Goal: Transaction & Acquisition: Purchase product/service

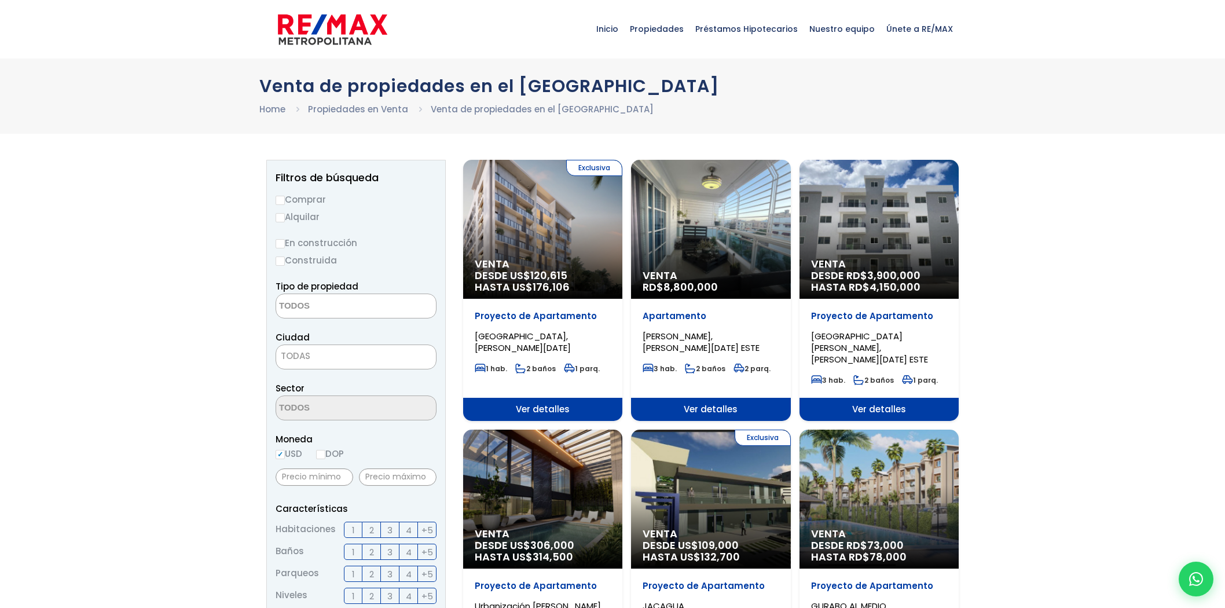
select select
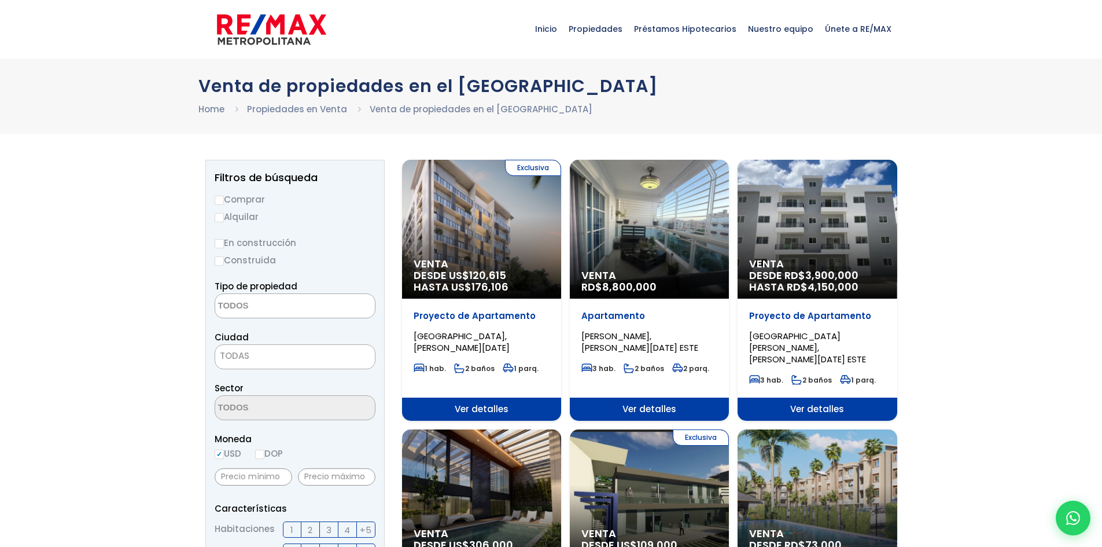
click at [232, 204] on label "Comprar" at bounding box center [295, 199] width 161 height 14
click at [224, 204] on input "Comprar" at bounding box center [219, 200] width 9 height 9
radio input "true"
click at [254, 310] on textarea "Search" at bounding box center [271, 306] width 112 height 25
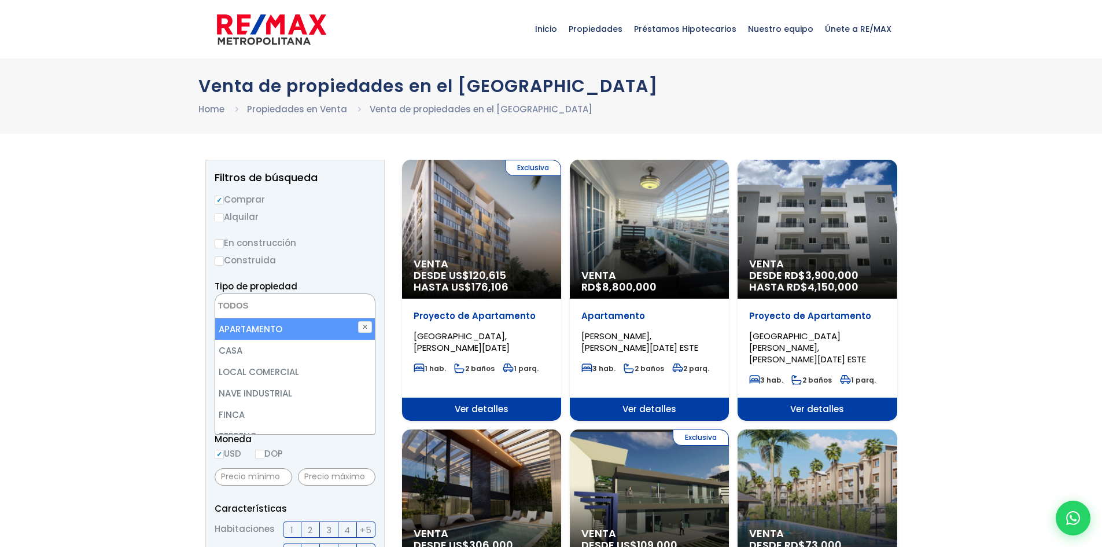
click at [288, 334] on li "APARTAMENTO" at bounding box center [295, 328] width 160 height 21
select select "apartment"
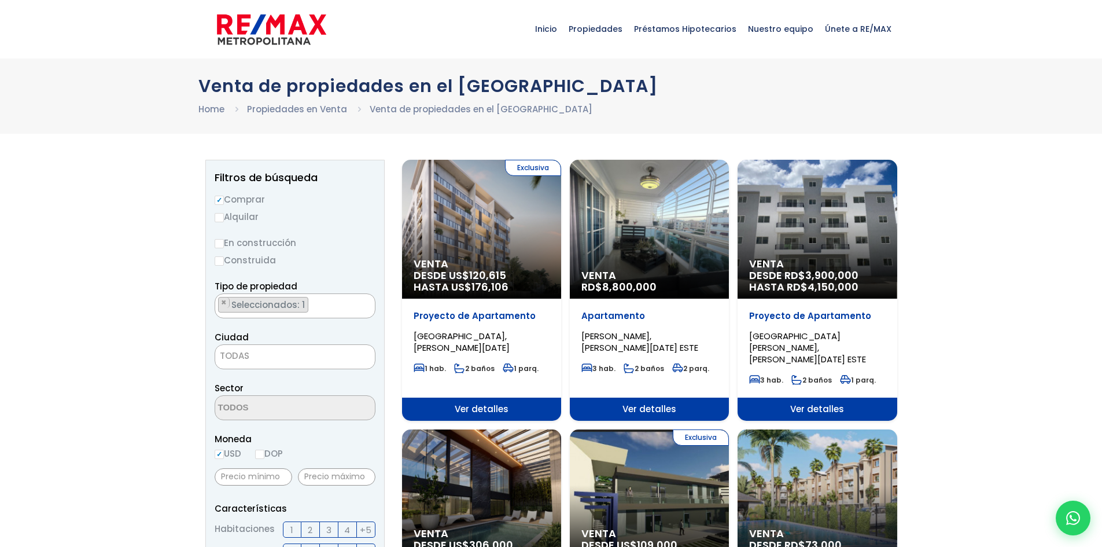
click at [335, 315] on ul "× Seleccionados: 1" at bounding box center [287, 306] width 145 height 25
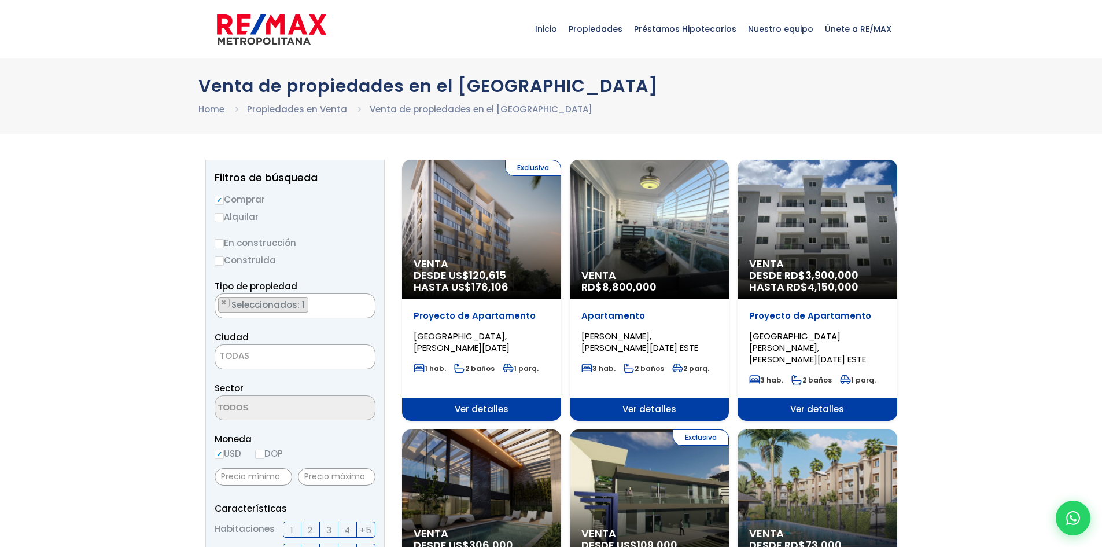
click at [269, 361] on span "TODAS" at bounding box center [295, 356] width 160 height 16
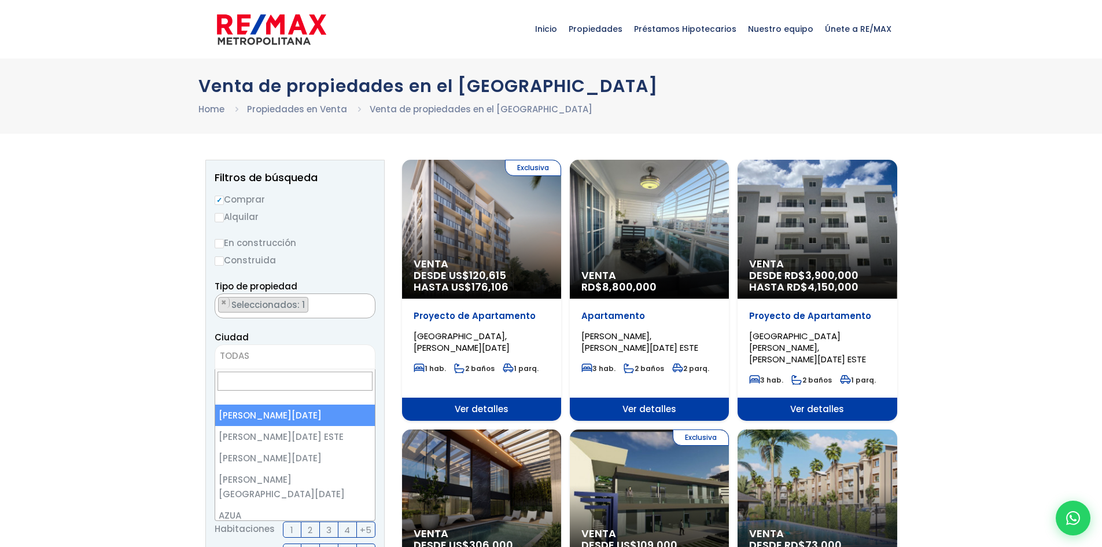
select select "1"
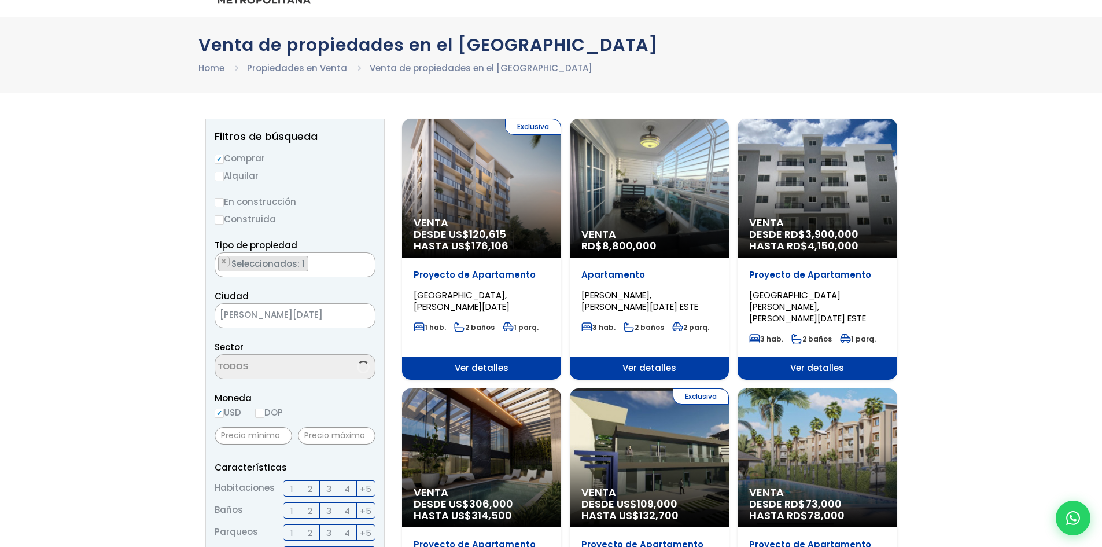
scroll to position [116, 0]
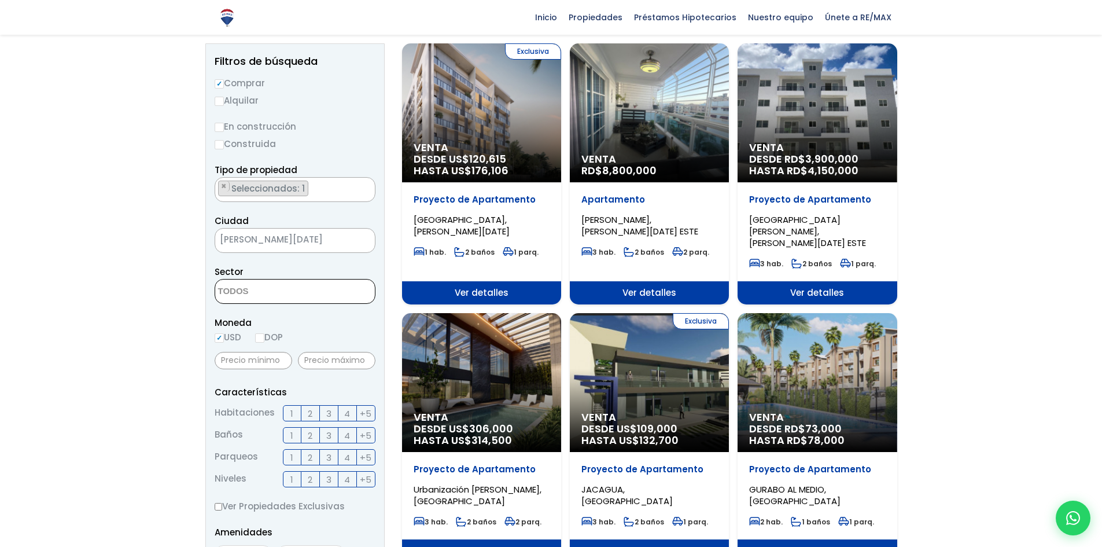
drag, startPoint x: 270, startPoint y: 293, endPoint x: 276, endPoint y: 296, distance: 7.0
click at [271, 295] on textarea "Search" at bounding box center [271, 292] width 112 height 25
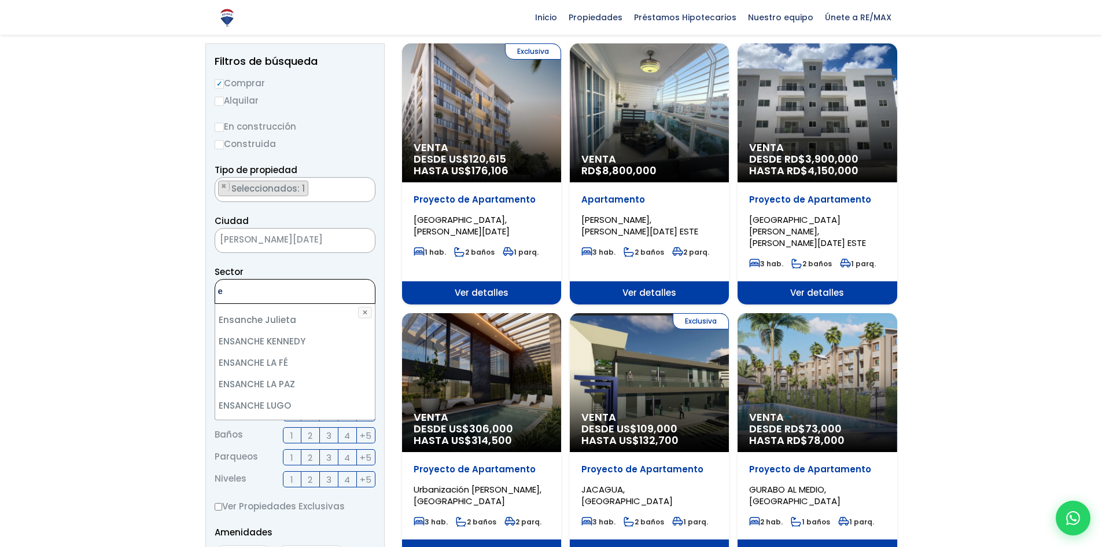
scroll to position [0, 0]
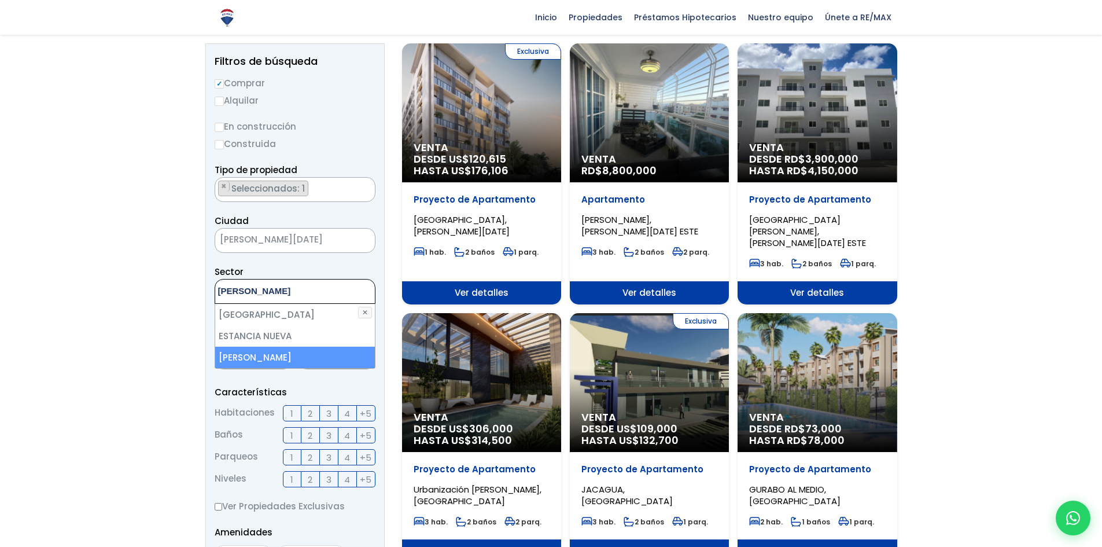
type textarea "eva"
click at [303, 358] on li "EVARISTO MORALES" at bounding box center [295, 357] width 160 height 21
select select "155"
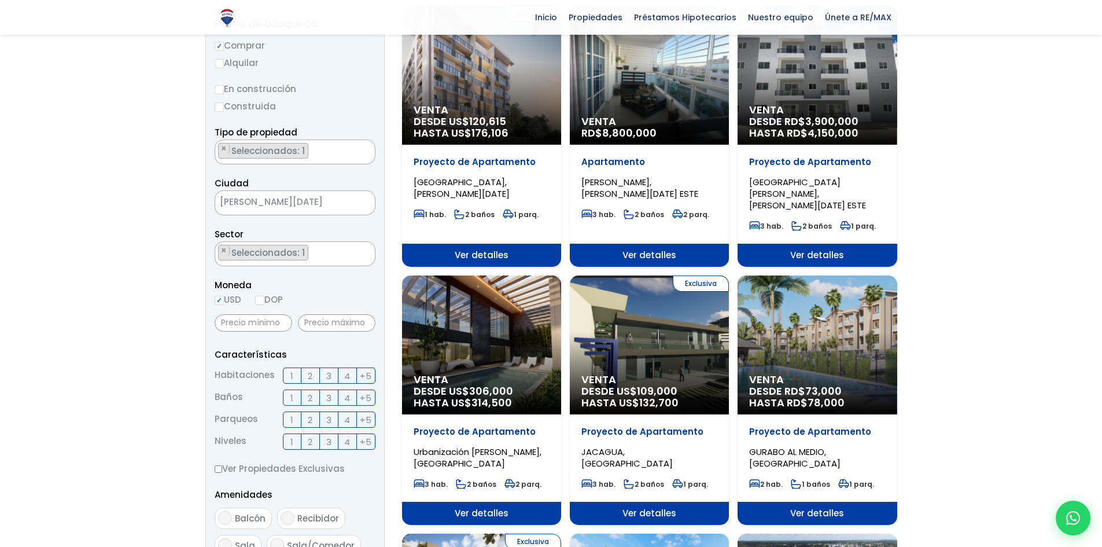
scroll to position [174, 0]
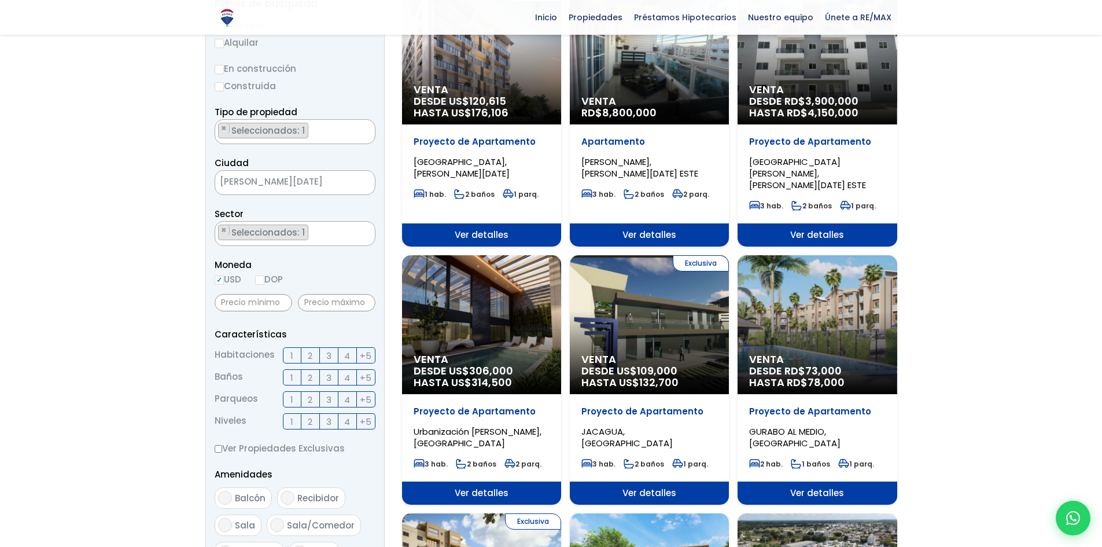
click at [292, 352] on span "1" at bounding box center [292, 355] width 3 height 14
click at [0, 0] on input "1" at bounding box center [0, 0] width 0 height 0
click at [308, 377] on span "2" at bounding box center [310, 377] width 5 height 14
click at [0, 0] on input "2" at bounding box center [0, 0] width 0 height 0
click at [296, 395] on label "1" at bounding box center [292, 399] width 19 height 16
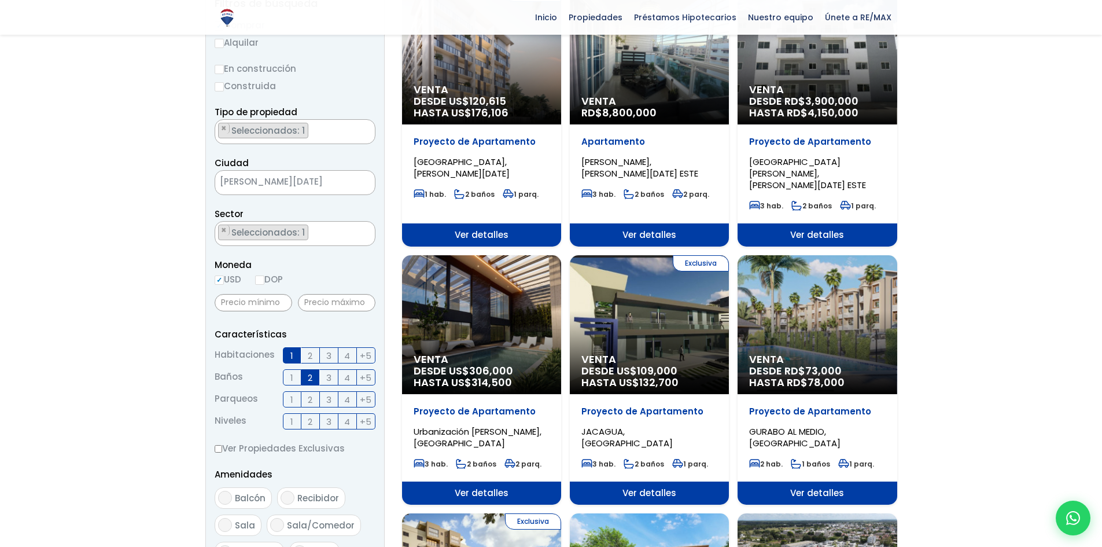
click at [0, 0] on input "1" at bounding box center [0, 0] width 0 height 0
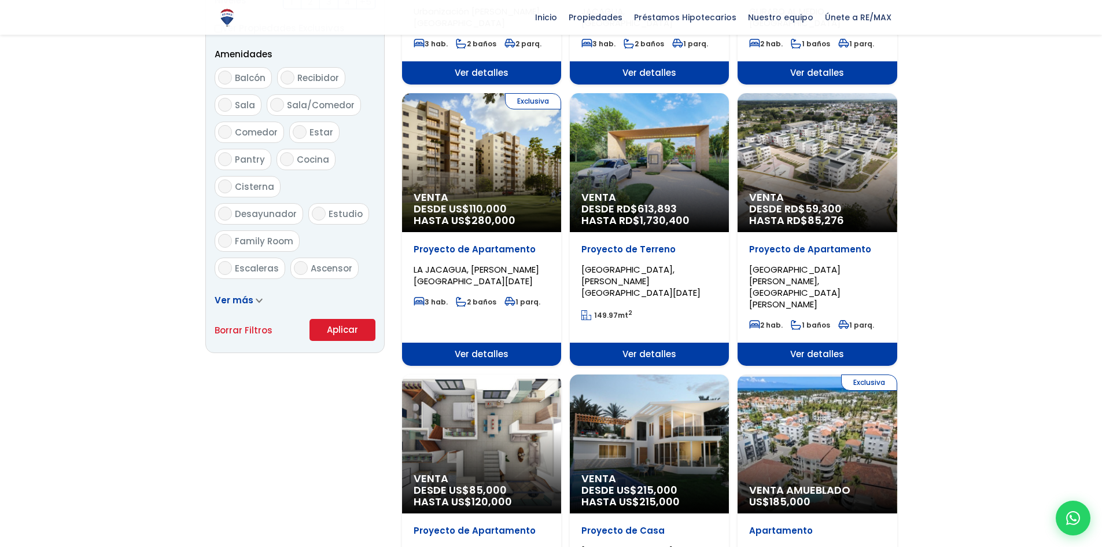
scroll to position [637, 0]
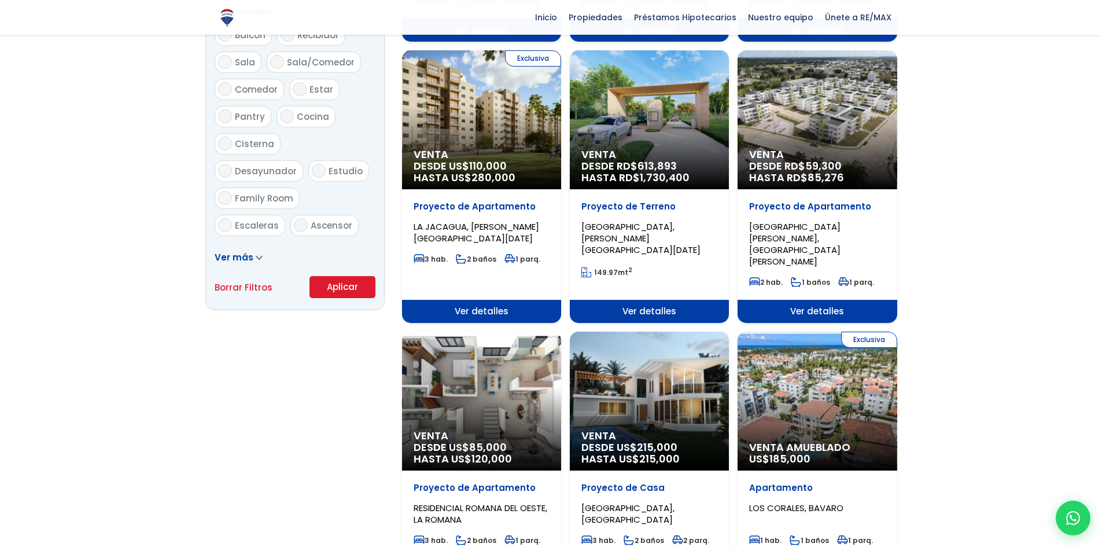
click at [328, 296] on button "Aplicar" at bounding box center [343, 287] width 66 height 22
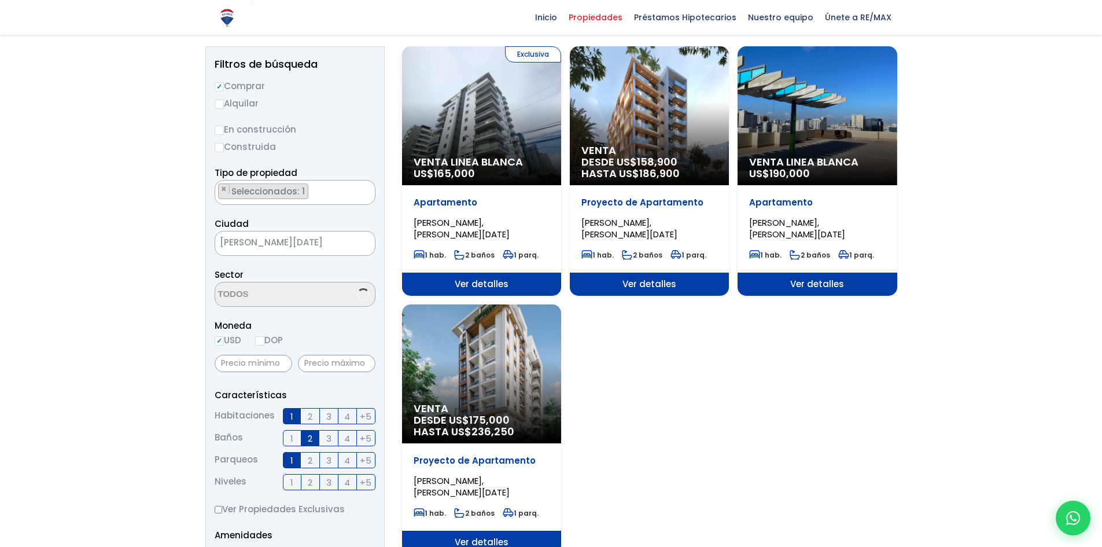
select select "155"
click at [473, 86] on div "Exclusiva Venta Linea Blanca US$ 165,000" at bounding box center [481, 115] width 159 height 139
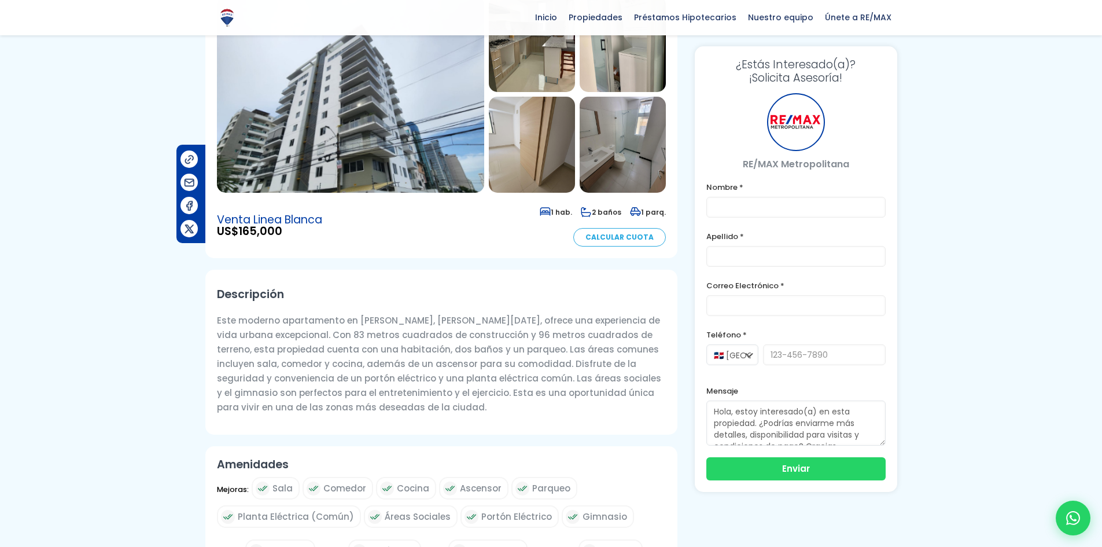
click at [384, 193] on img at bounding box center [350, 94] width 267 height 197
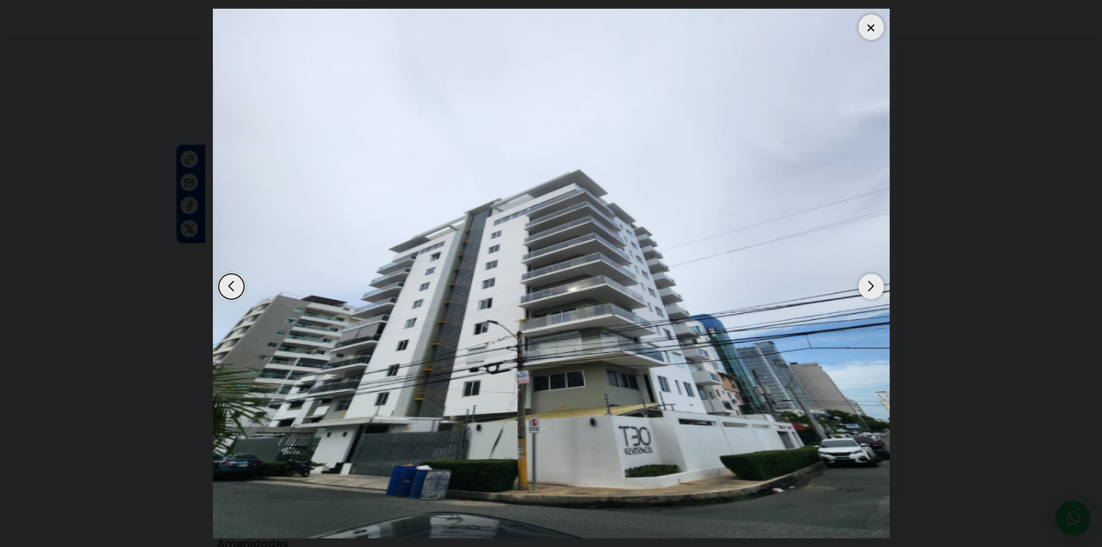
click at [872, 293] on div "Next slide" at bounding box center [871, 286] width 25 height 25
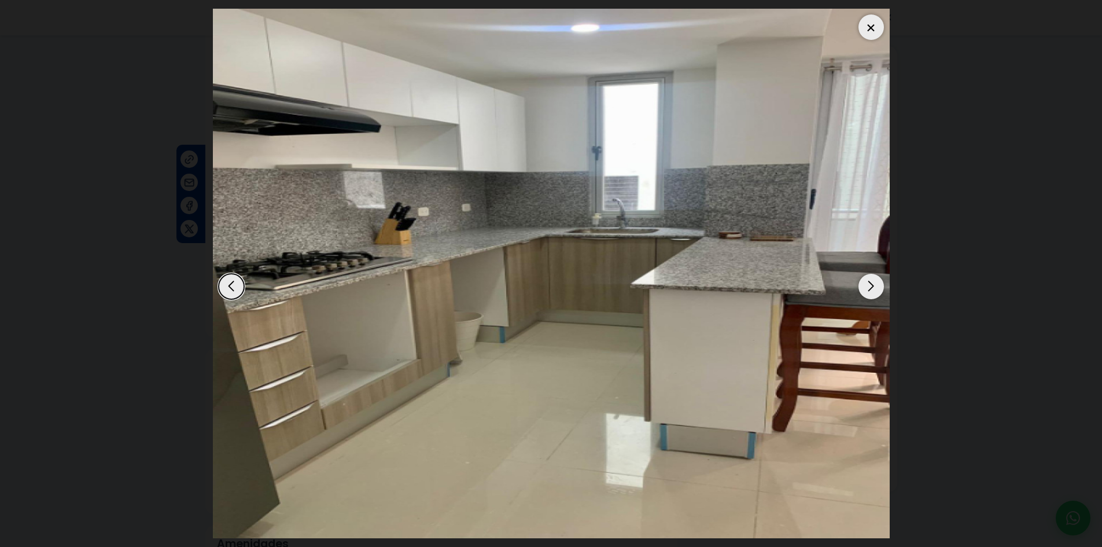
click at [872, 293] on div "Next slide" at bounding box center [871, 286] width 25 height 25
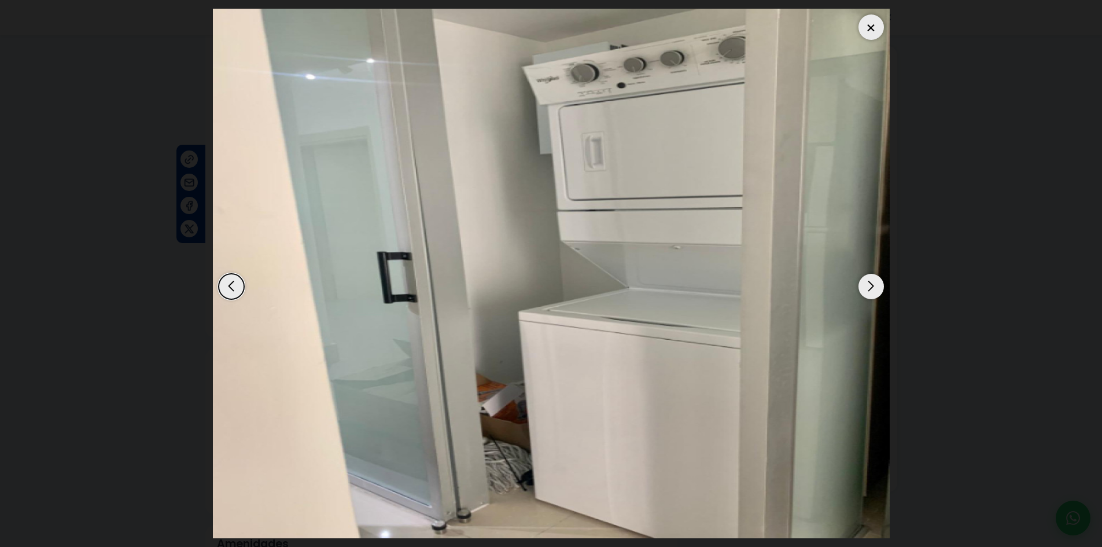
click at [872, 293] on div "Next slide" at bounding box center [871, 286] width 25 height 25
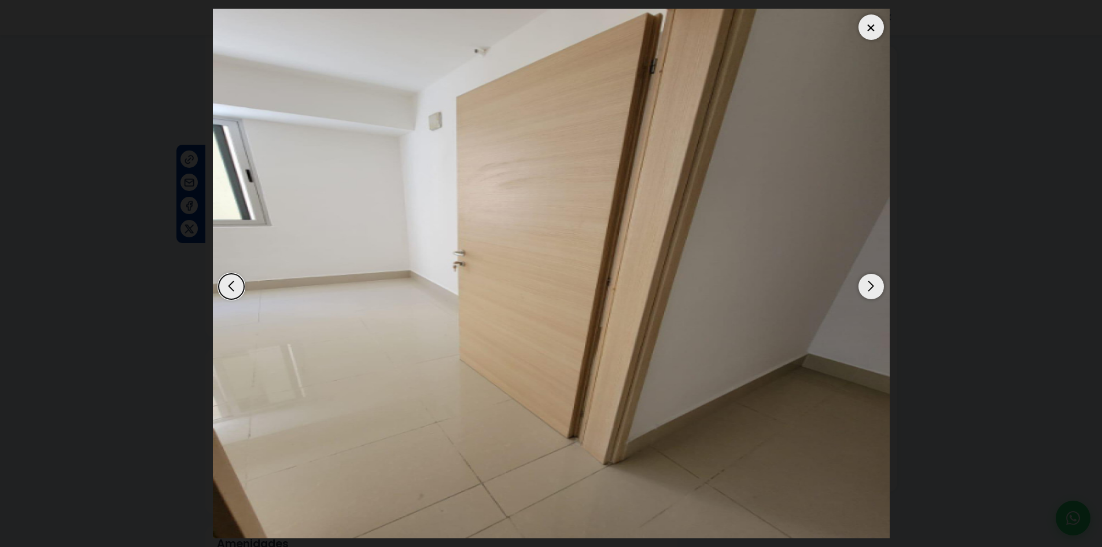
click at [872, 293] on div "Next slide" at bounding box center [871, 286] width 25 height 25
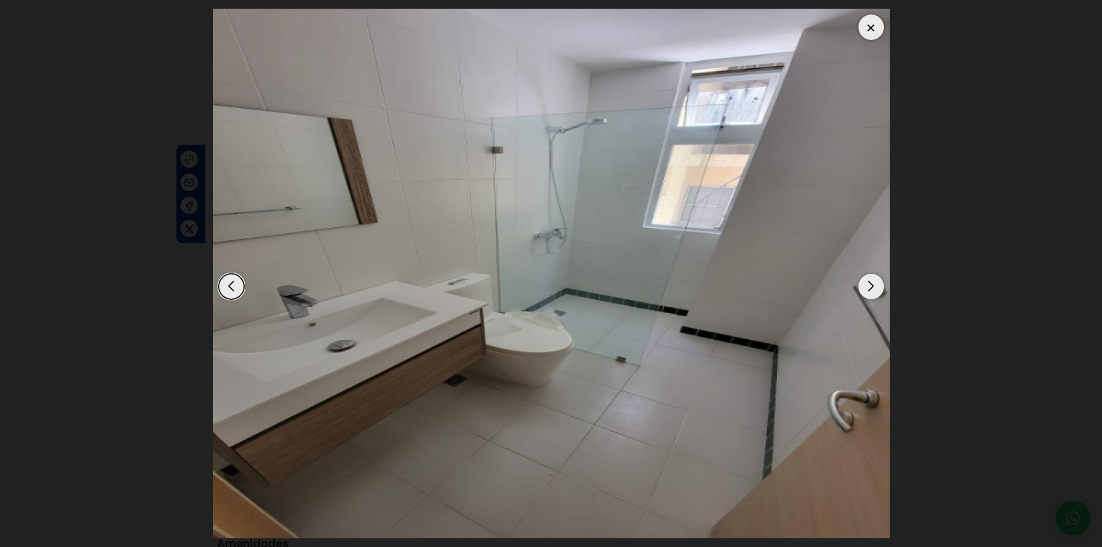
click at [872, 293] on div "Next slide" at bounding box center [871, 286] width 25 height 25
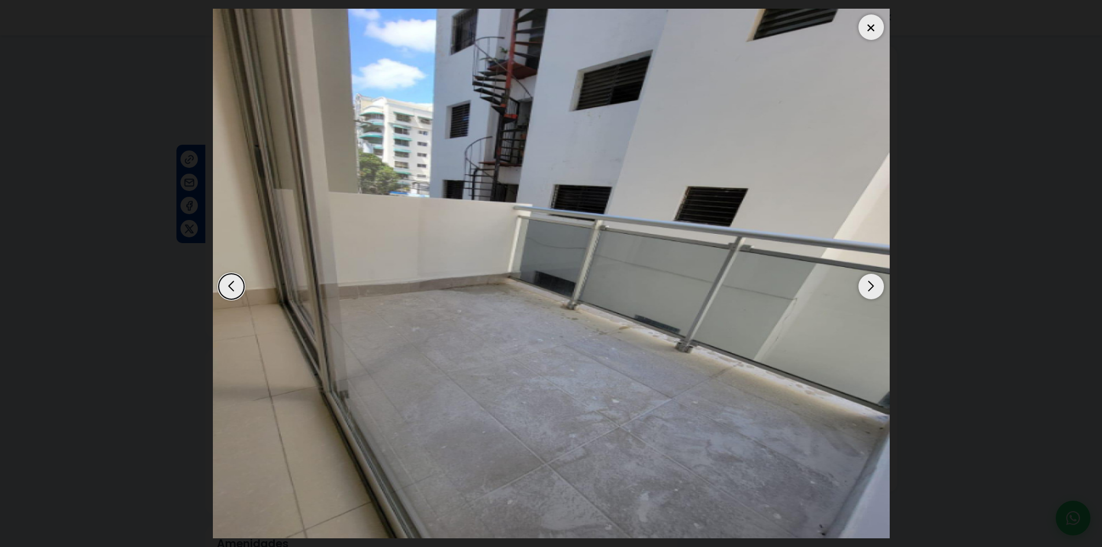
click at [872, 293] on div "Next slide" at bounding box center [871, 286] width 25 height 25
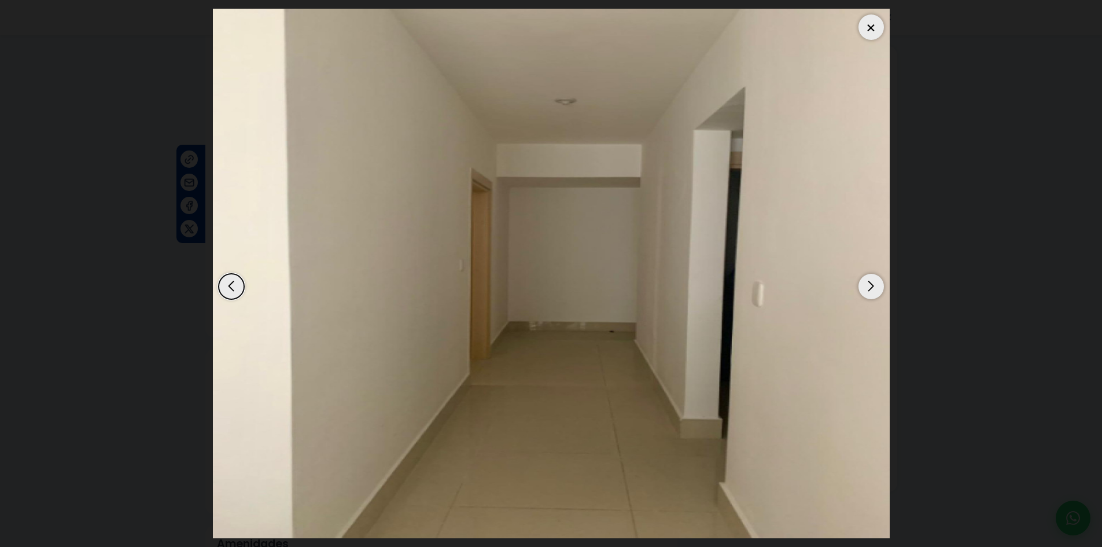
click at [872, 293] on div "Next slide" at bounding box center [871, 286] width 25 height 25
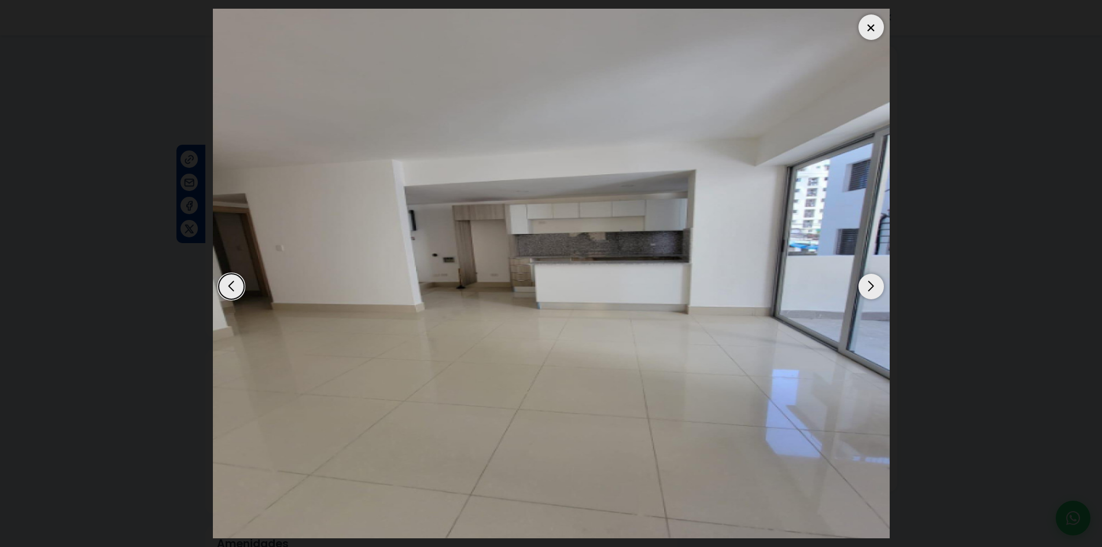
click at [872, 293] on div "Next slide" at bounding box center [871, 286] width 25 height 25
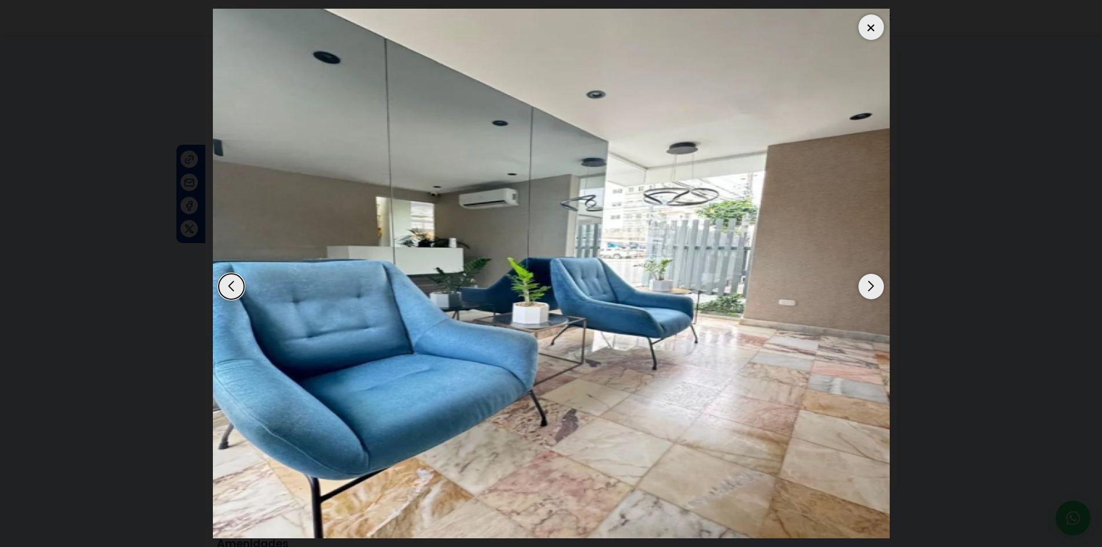
click at [872, 293] on div "Next slide" at bounding box center [871, 286] width 25 height 25
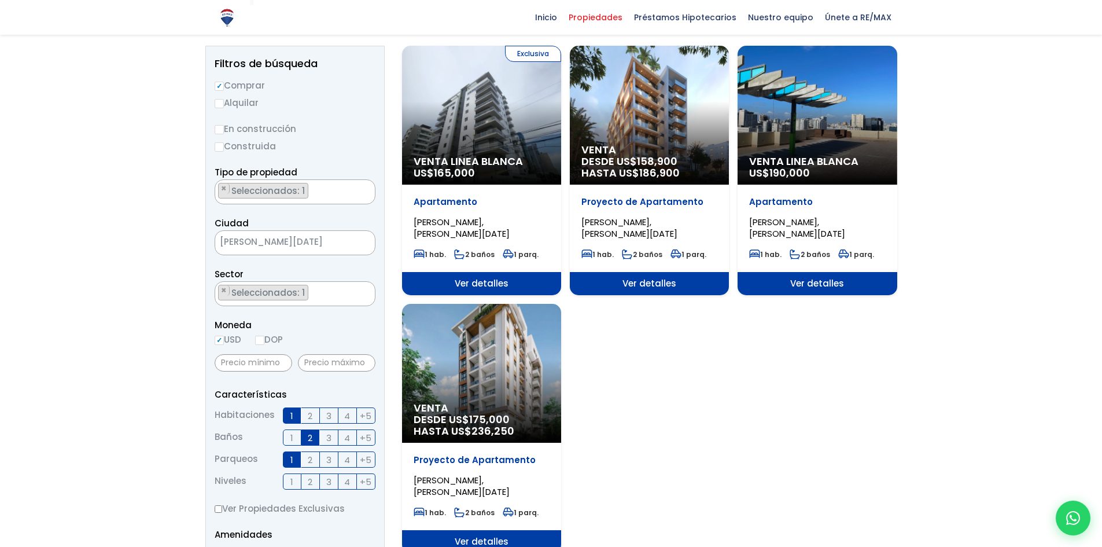
select select "155"
click at [651, 122] on div "Venta DESDE US$ 158,900 HASTA US$ 186,900" at bounding box center [649, 115] width 159 height 139
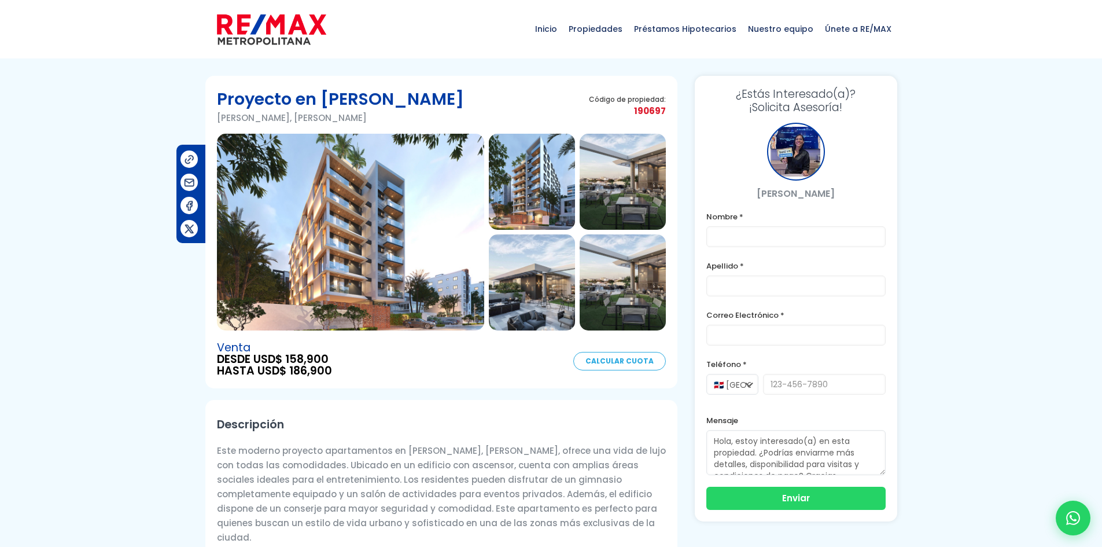
click at [462, 227] on img at bounding box center [350, 232] width 267 height 197
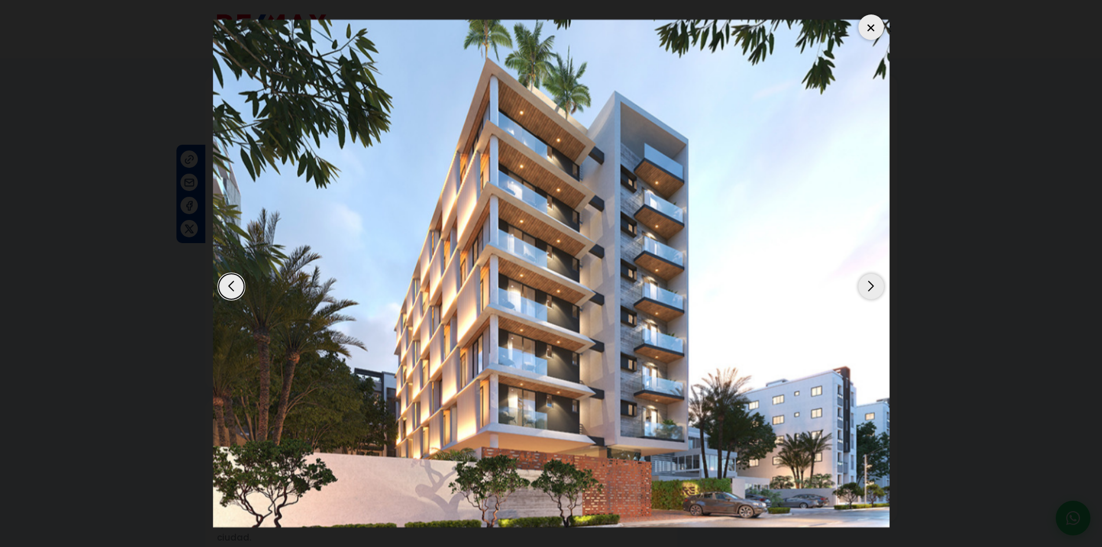
click at [873, 274] on div "Next slide" at bounding box center [871, 286] width 25 height 25
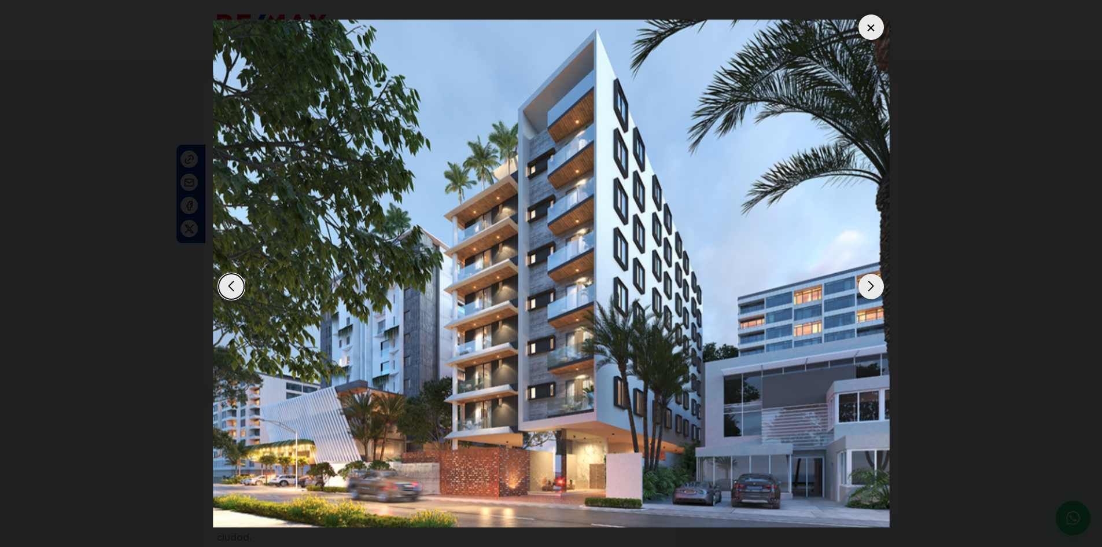
click at [874, 284] on div "Next slide" at bounding box center [871, 286] width 25 height 25
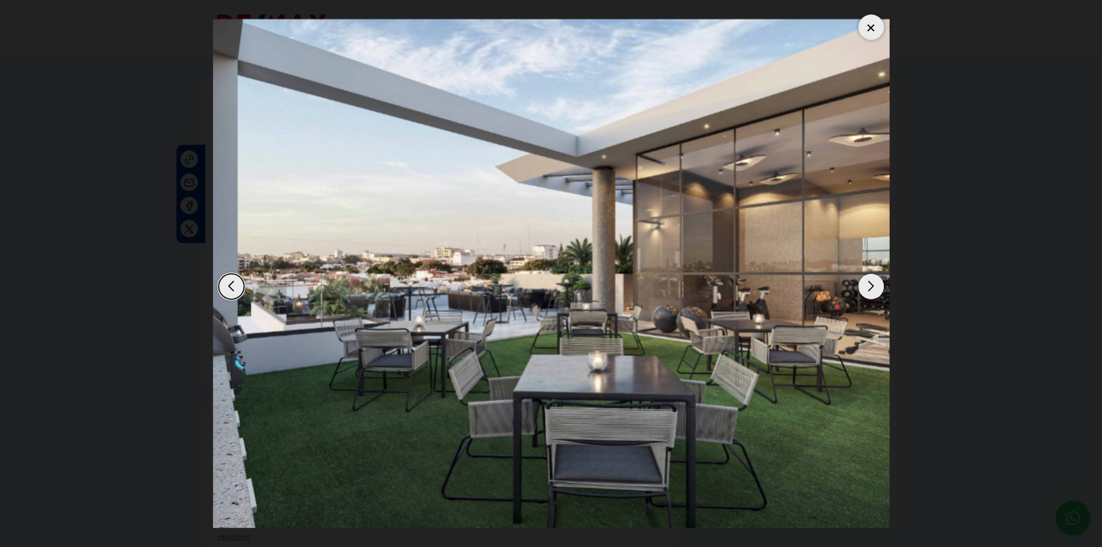
click at [230, 287] on div "Previous slide" at bounding box center [231, 286] width 25 height 25
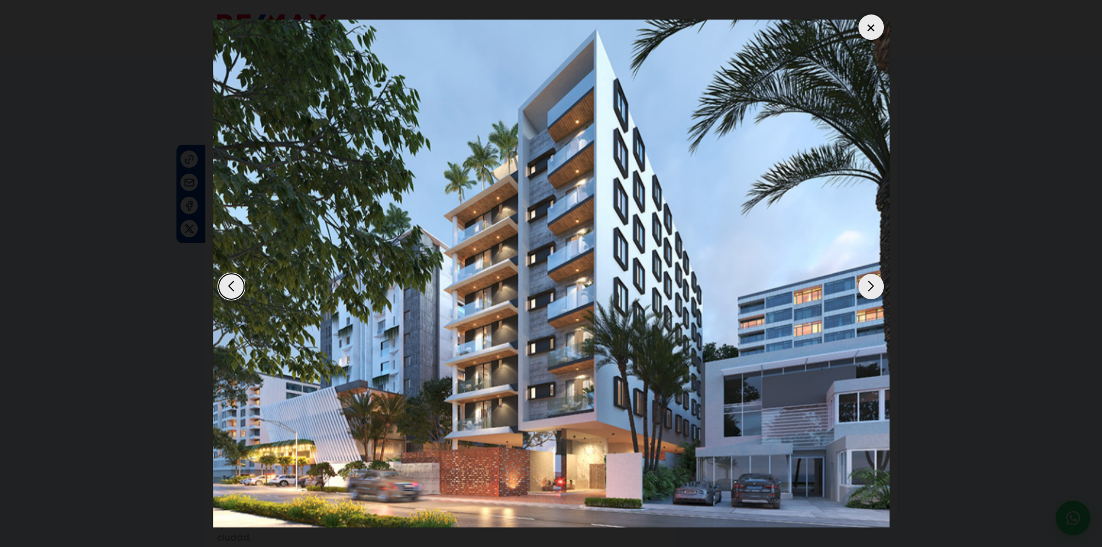
click at [225, 283] on div "Previous slide" at bounding box center [231, 286] width 25 height 25
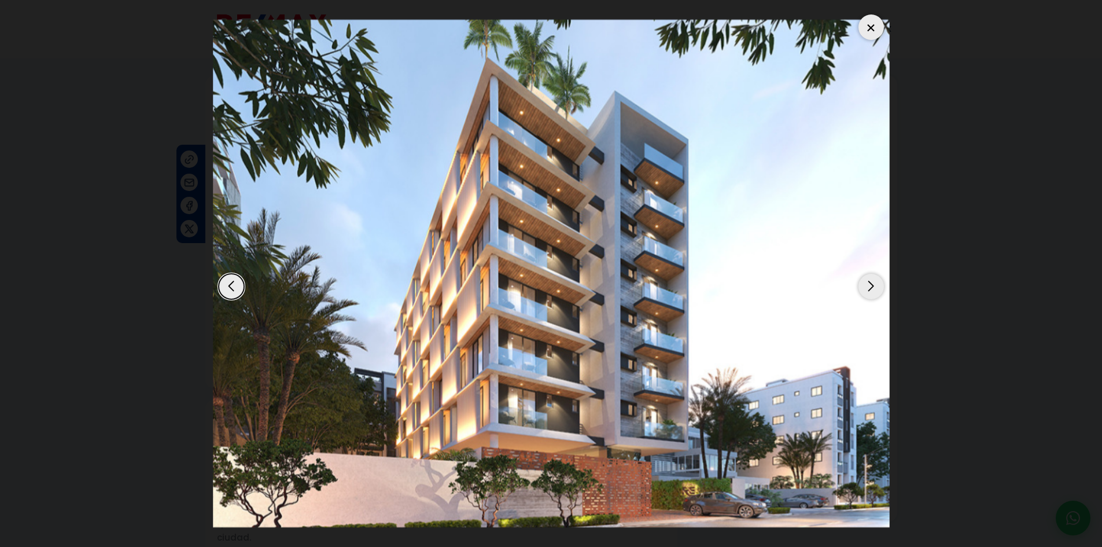
drag, startPoint x: 996, startPoint y: 252, endPoint x: 954, endPoint y: 254, distance: 41.7
click at [899, 252] on dialog at bounding box center [551, 273] width 694 height 547
click at [869, 282] on div "Next slide" at bounding box center [871, 286] width 25 height 25
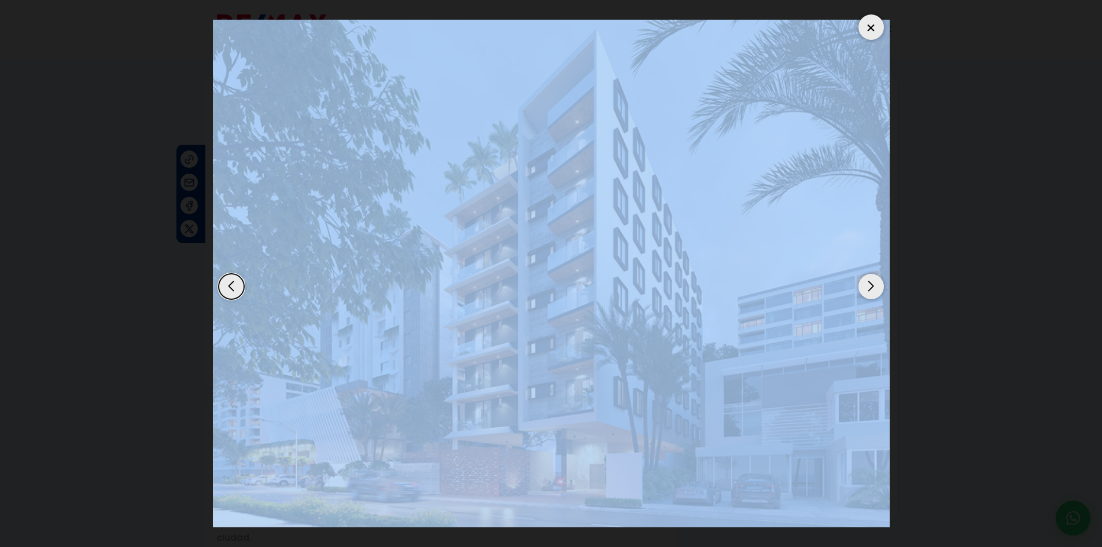
click at [869, 282] on div "Next slide" at bounding box center [871, 286] width 25 height 25
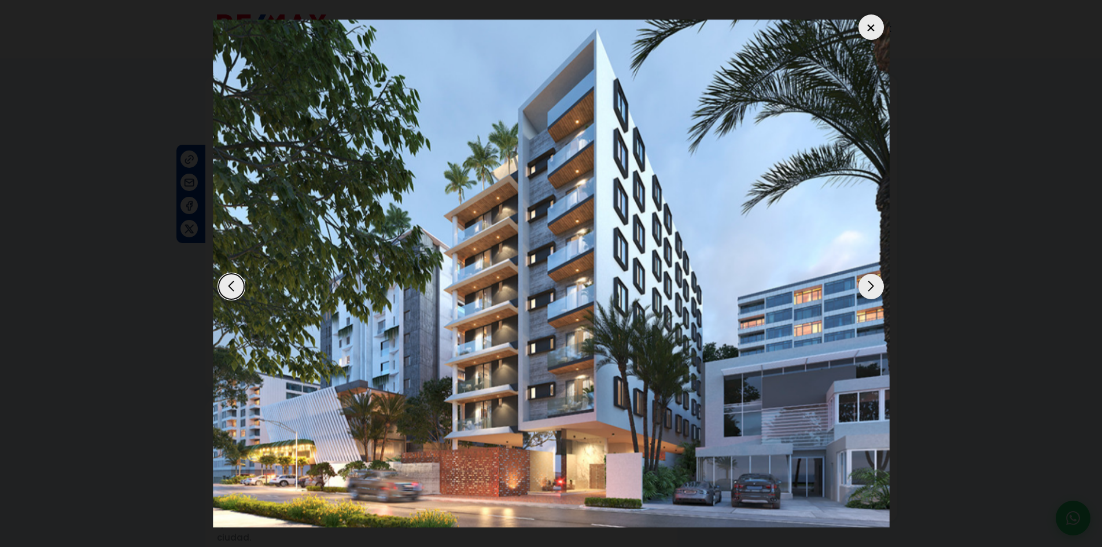
click at [869, 282] on div "Next slide" at bounding box center [871, 286] width 25 height 25
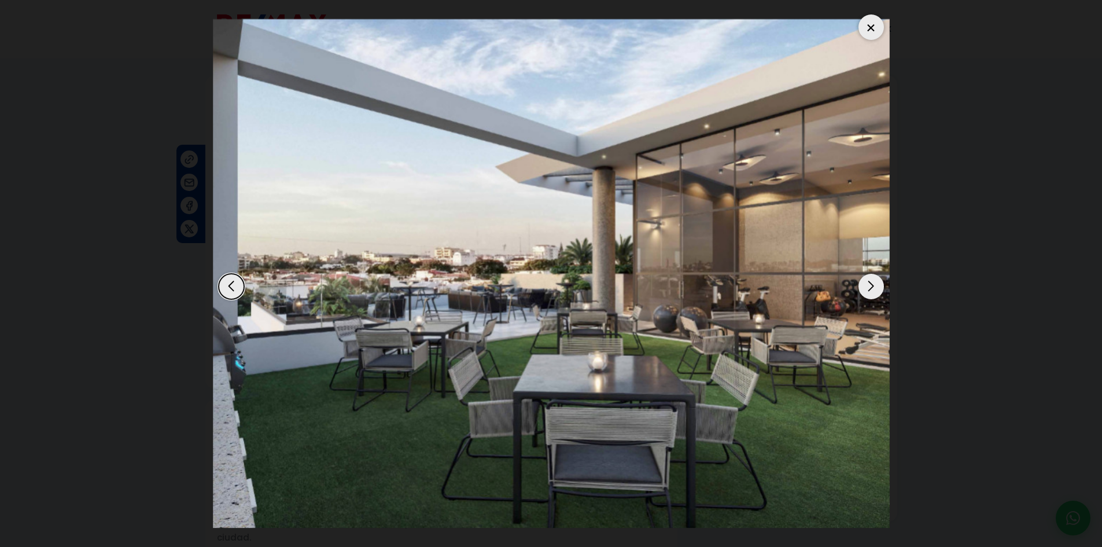
click at [867, 282] on div "Next slide" at bounding box center [871, 286] width 25 height 25
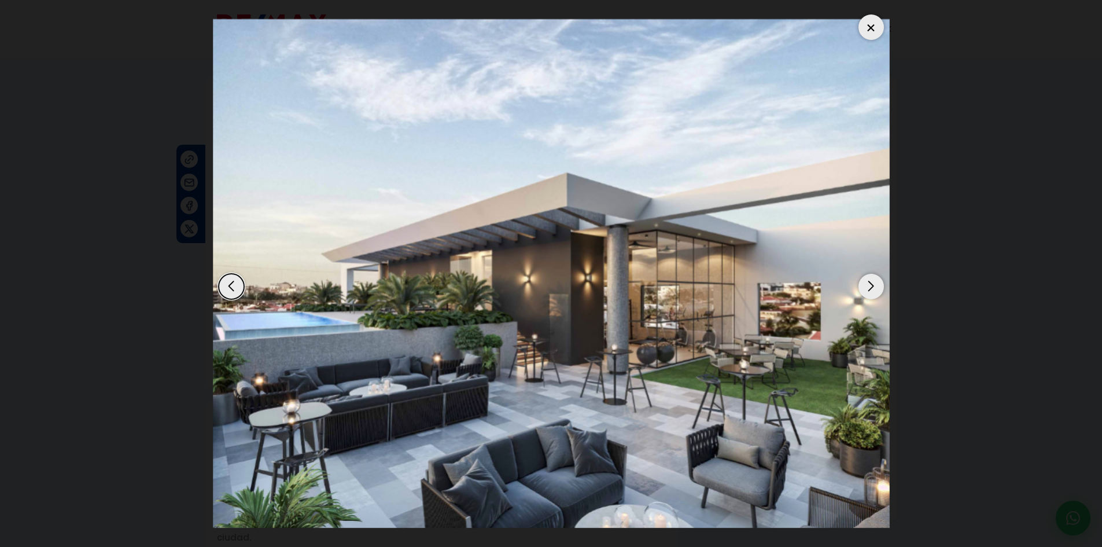
click at [867, 282] on div "Next slide" at bounding box center [871, 286] width 25 height 25
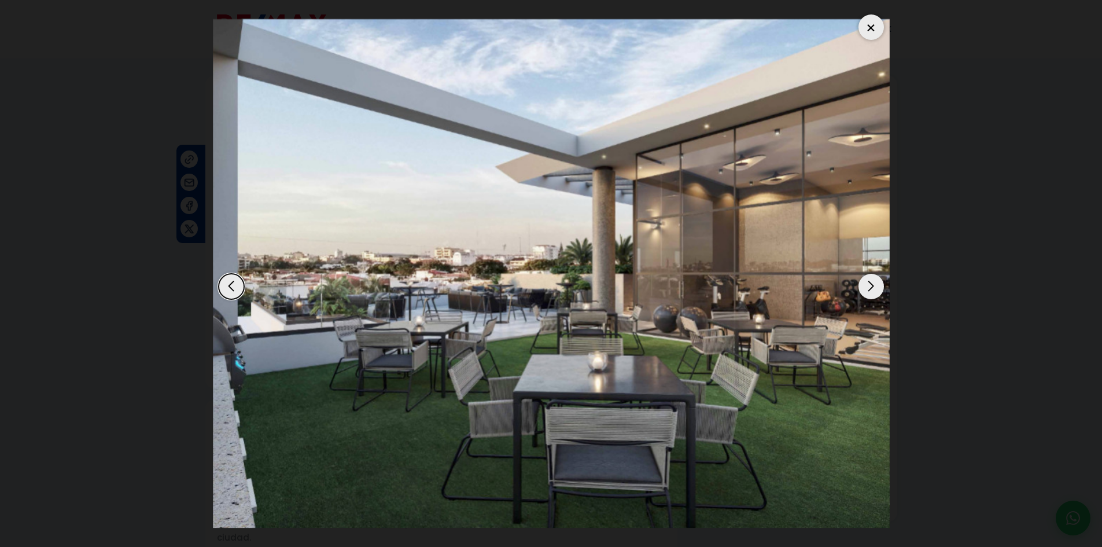
click at [867, 282] on div "Next slide" at bounding box center [871, 286] width 25 height 25
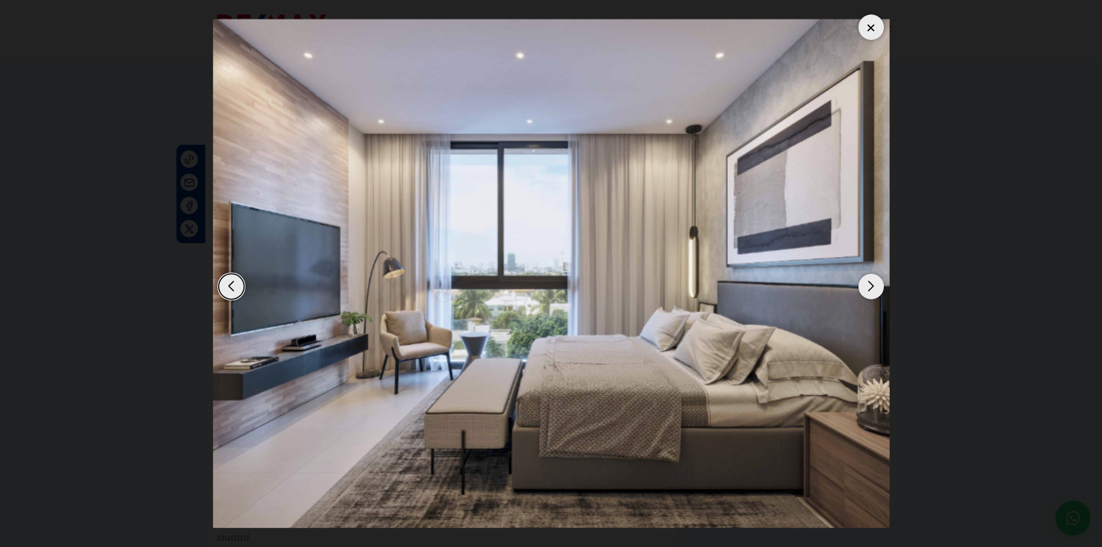
click at [867, 282] on div "Next slide" at bounding box center [871, 286] width 25 height 25
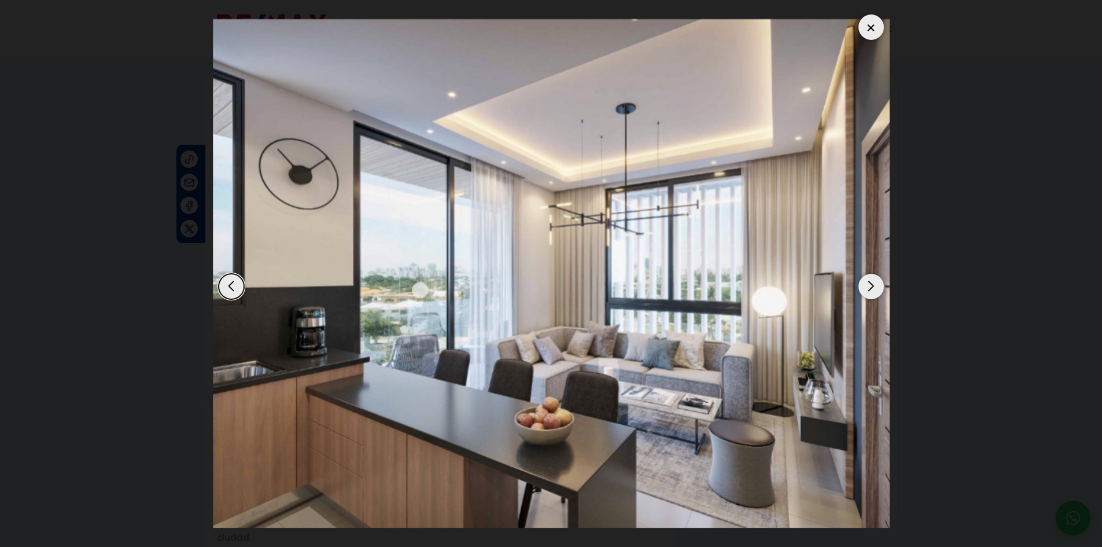
click at [867, 282] on div "Next slide" at bounding box center [871, 286] width 25 height 25
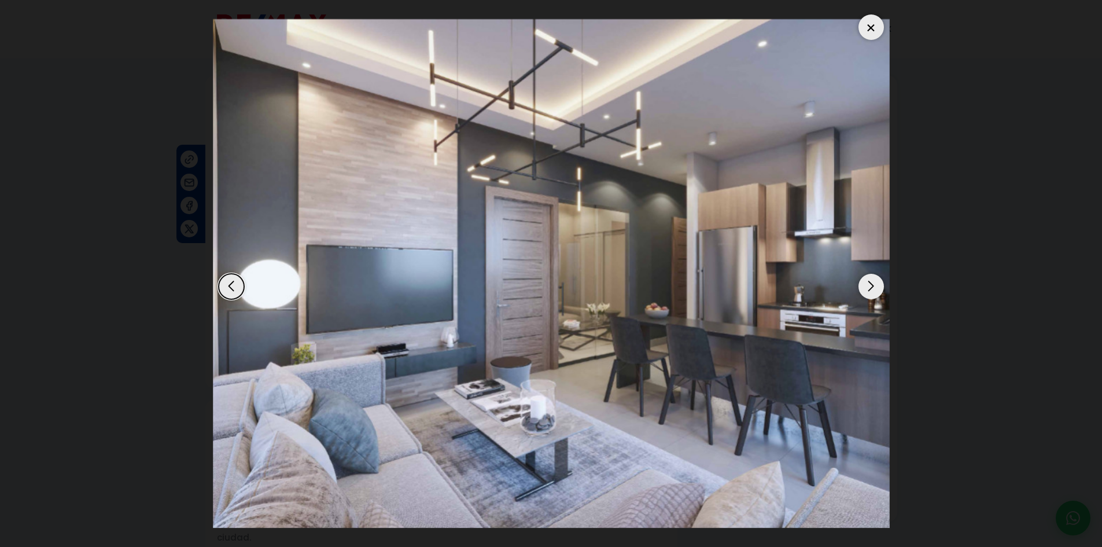
click at [867, 282] on div "Next slide" at bounding box center [871, 286] width 25 height 25
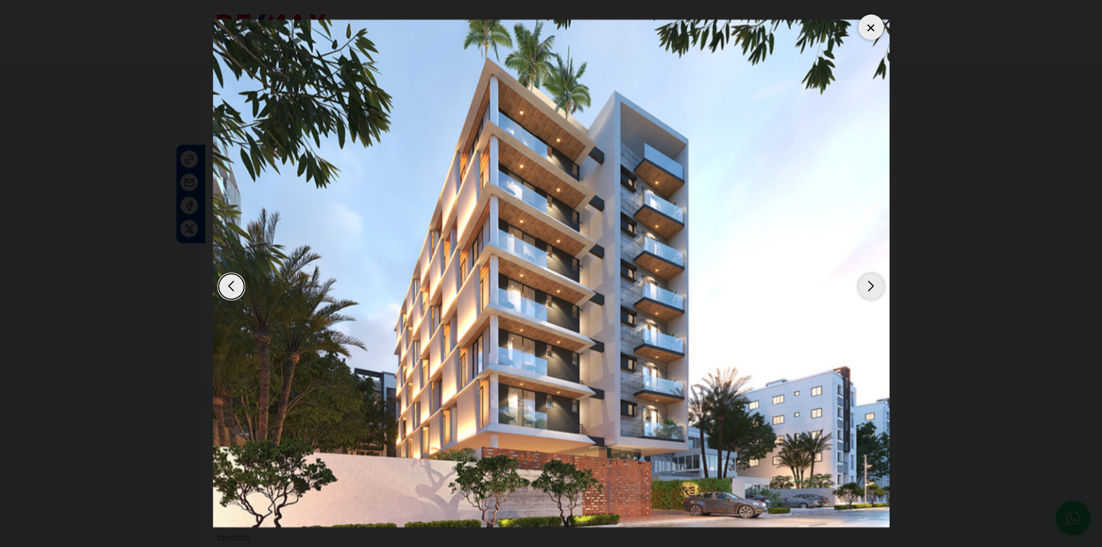
click at [867, 282] on div "Next slide" at bounding box center [871, 286] width 25 height 25
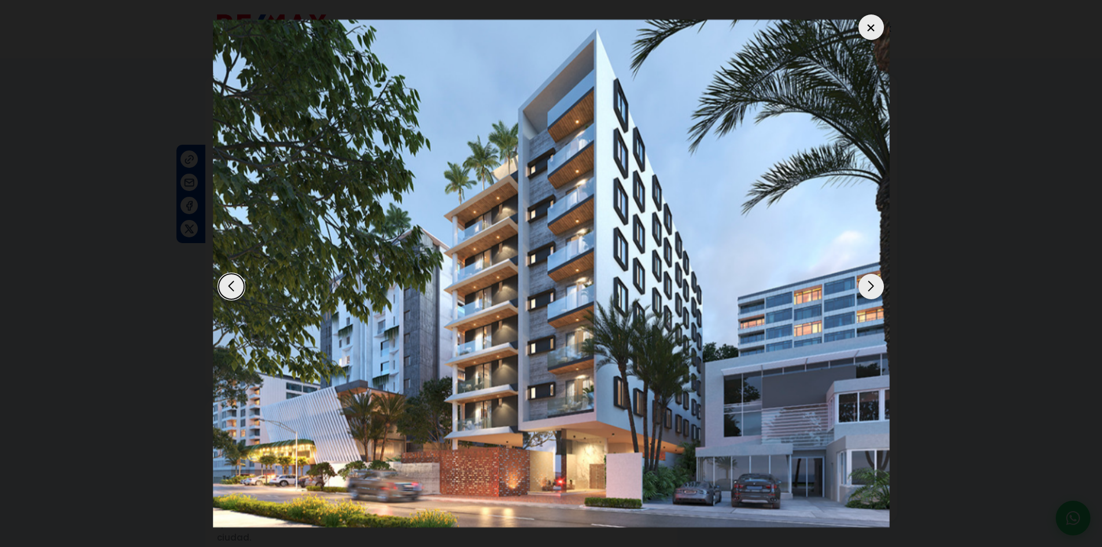
click at [899, 219] on dialog at bounding box center [551, 273] width 694 height 547
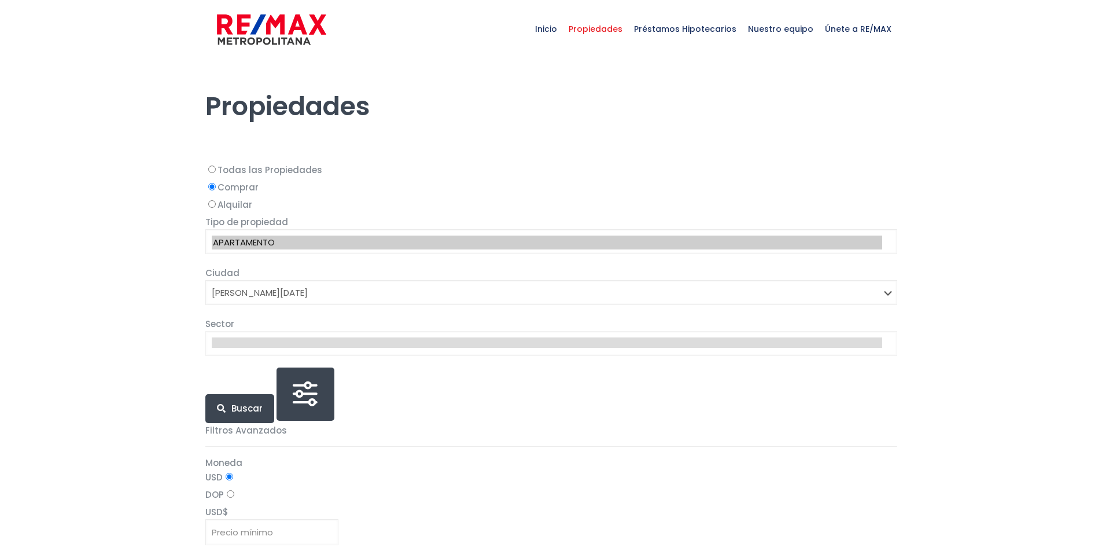
select select "1"
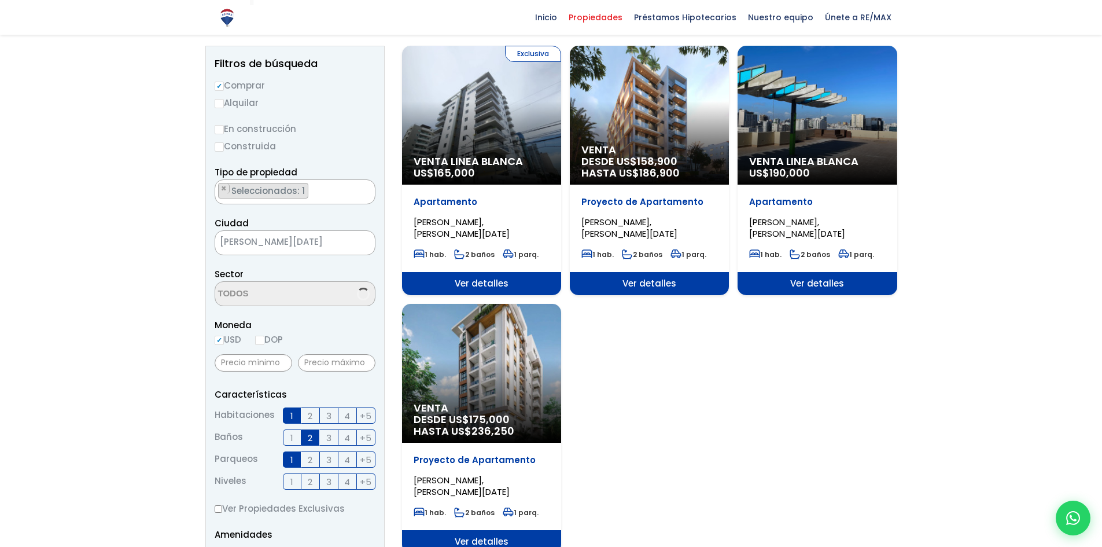
scroll to position [116, 0]
select select "155"
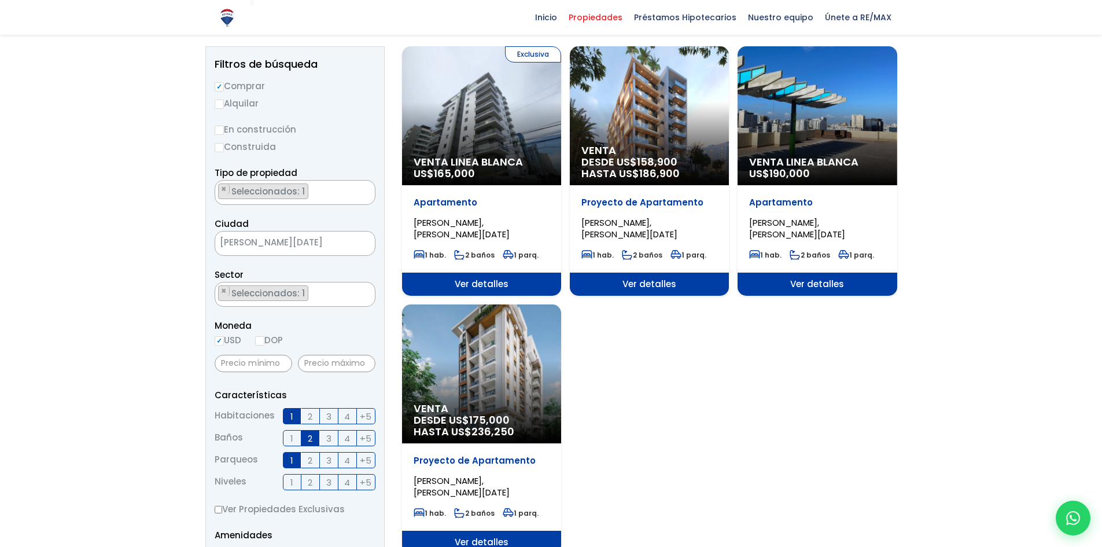
scroll to position [1118, 0]
click at [848, 83] on div "Venta Linea Blanca US$ 190,000" at bounding box center [817, 115] width 159 height 139
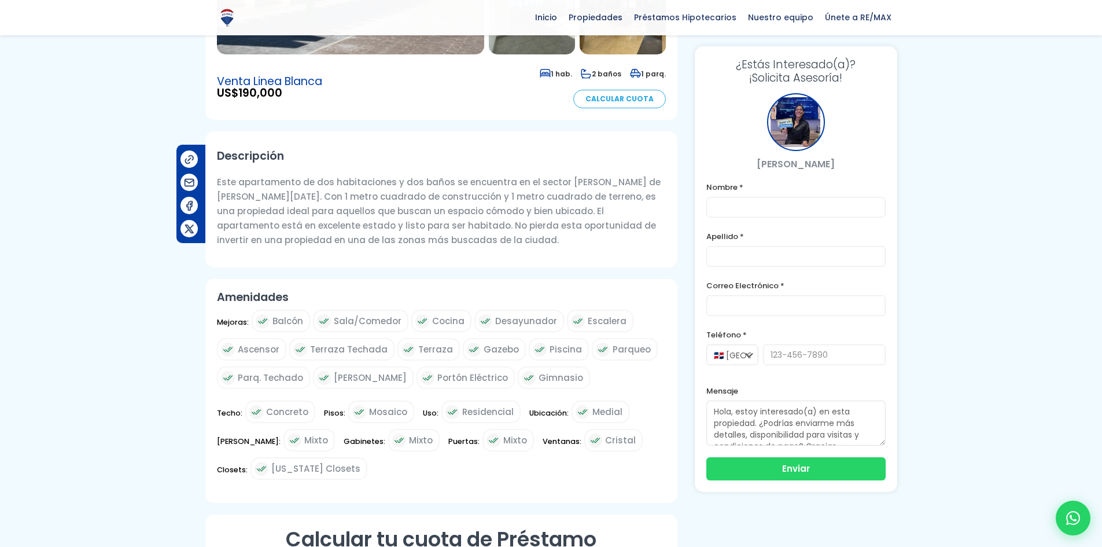
scroll to position [289, 0]
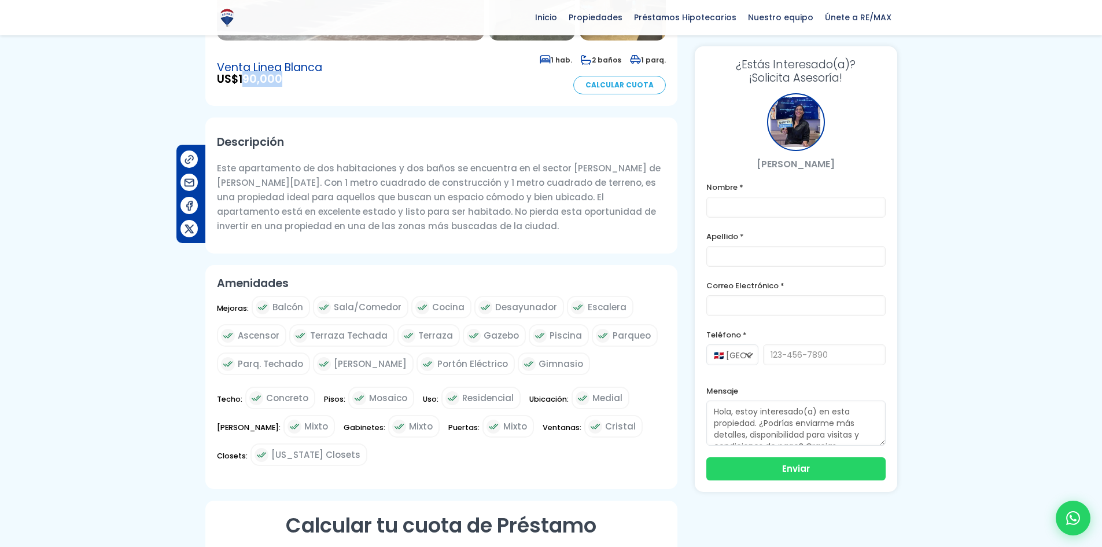
drag, startPoint x: 298, startPoint y: 80, endPoint x: 245, endPoint y: 81, distance: 53.2
click at [245, 81] on span "US$ 190,000" at bounding box center [269, 79] width 105 height 12
drag, startPoint x: 210, startPoint y: 81, endPoint x: 327, endPoint y: 84, distance: 117.0
copy span "US$ 190,000"
